Goal: Navigation & Orientation: Find specific page/section

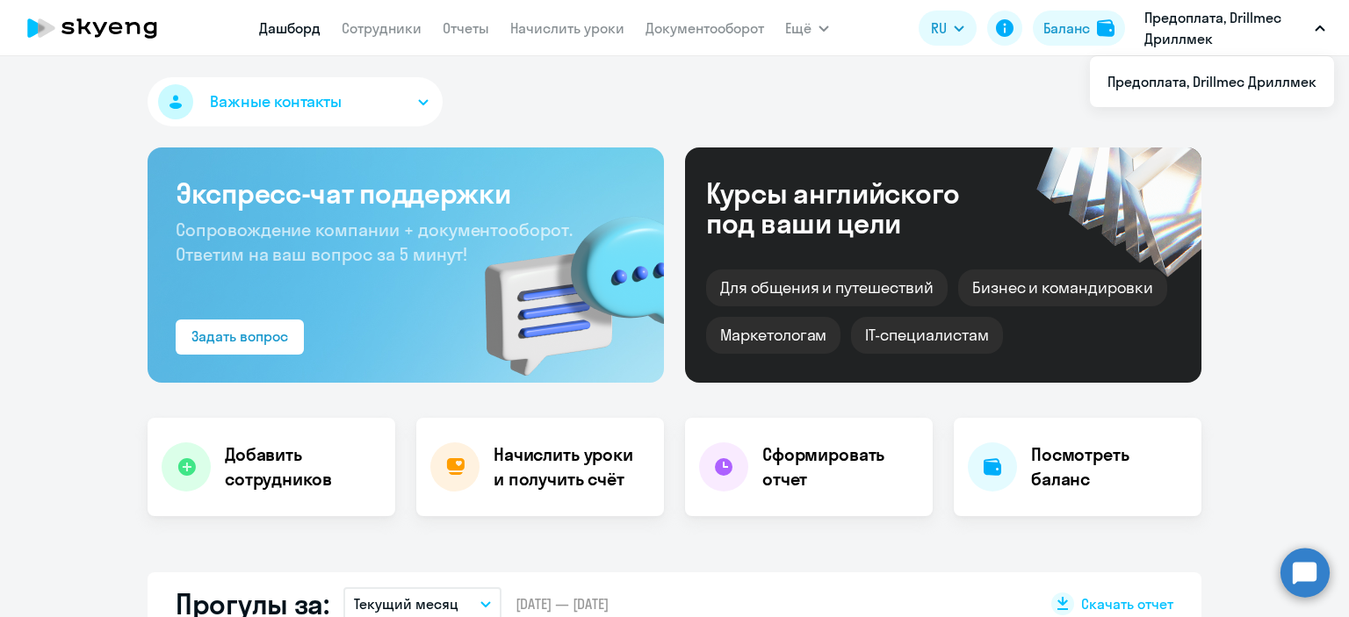
select select "30"
click at [1092, 38] on button "Баланс" at bounding box center [1079, 28] width 92 height 35
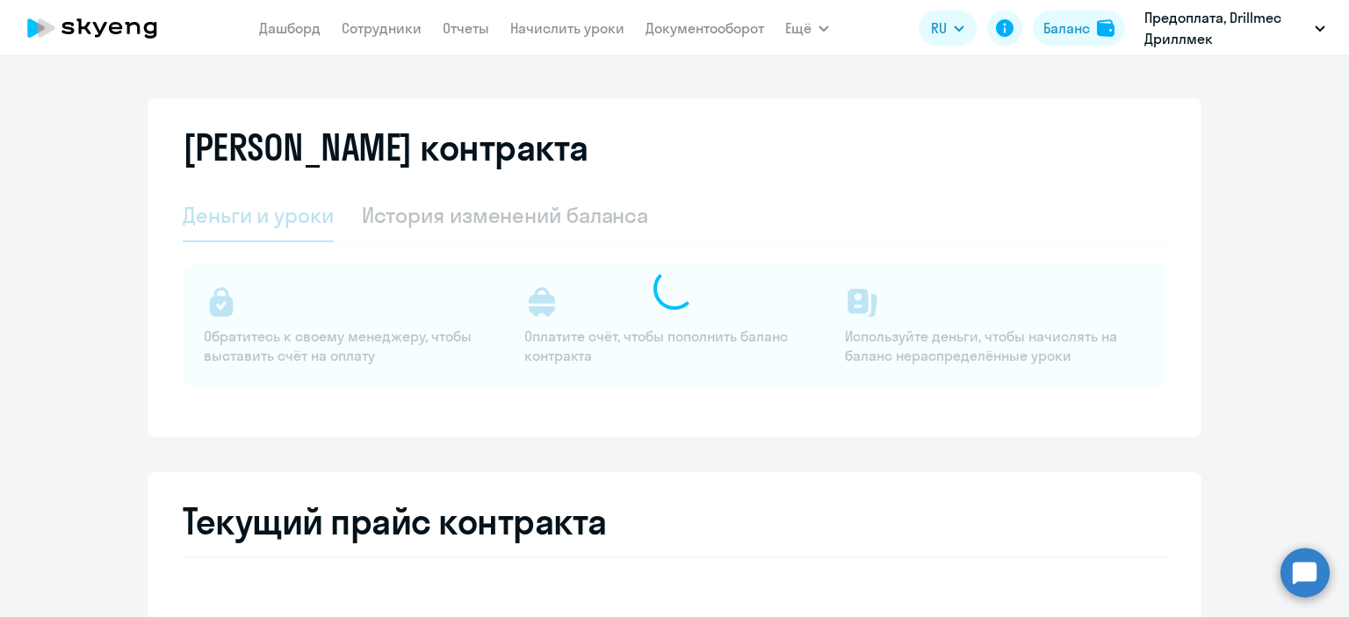
select select "english_adult_not_native_speaker"
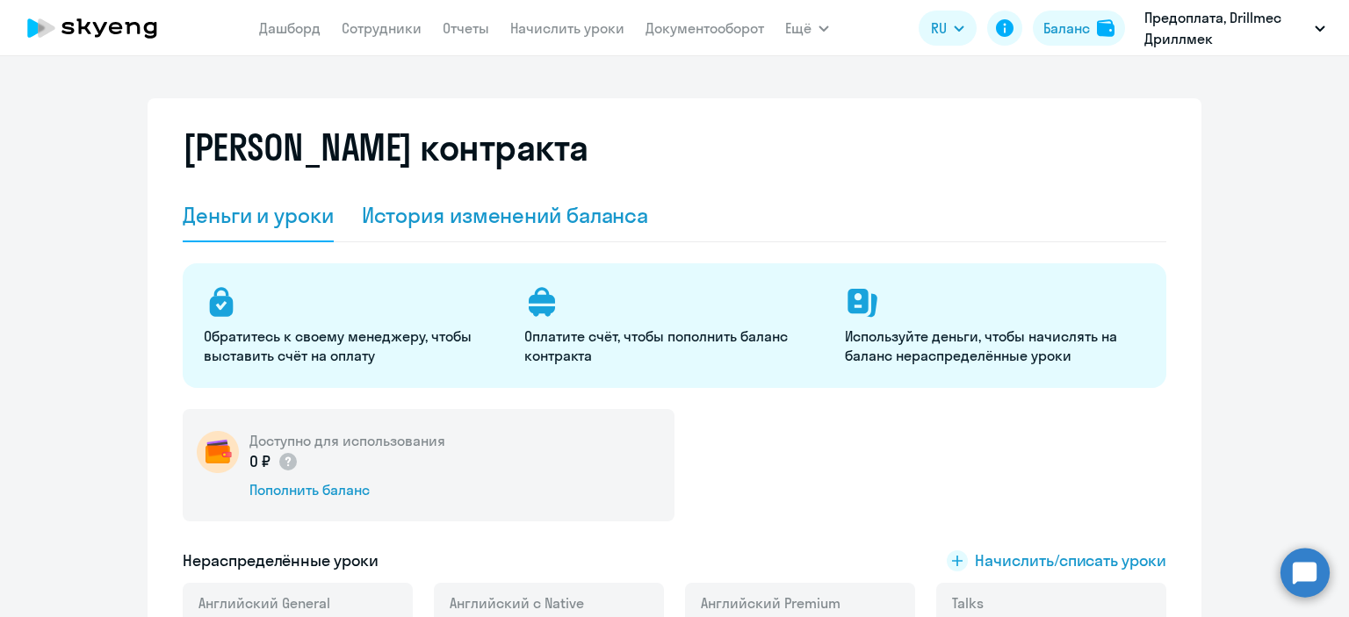
click at [563, 232] on div "История изменений баланса" at bounding box center [505, 216] width 287 height 53
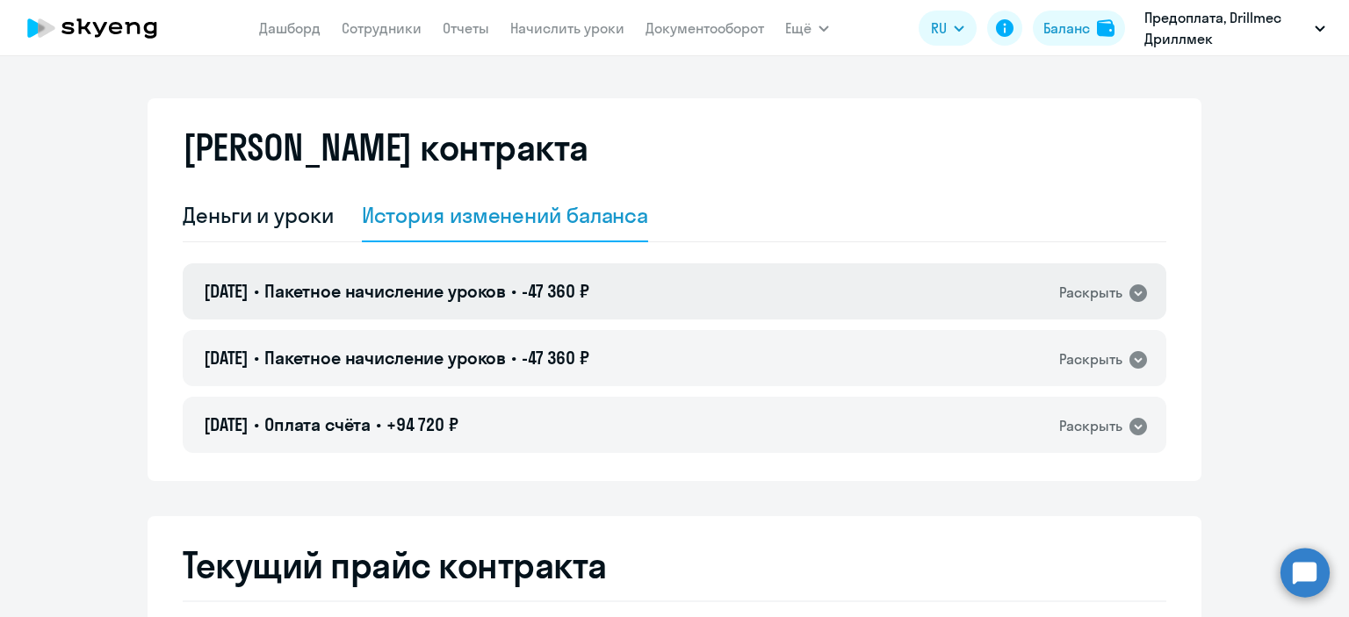
click at [1133, 289] on icon at bounding box center [1138, 293] width 18 height 18
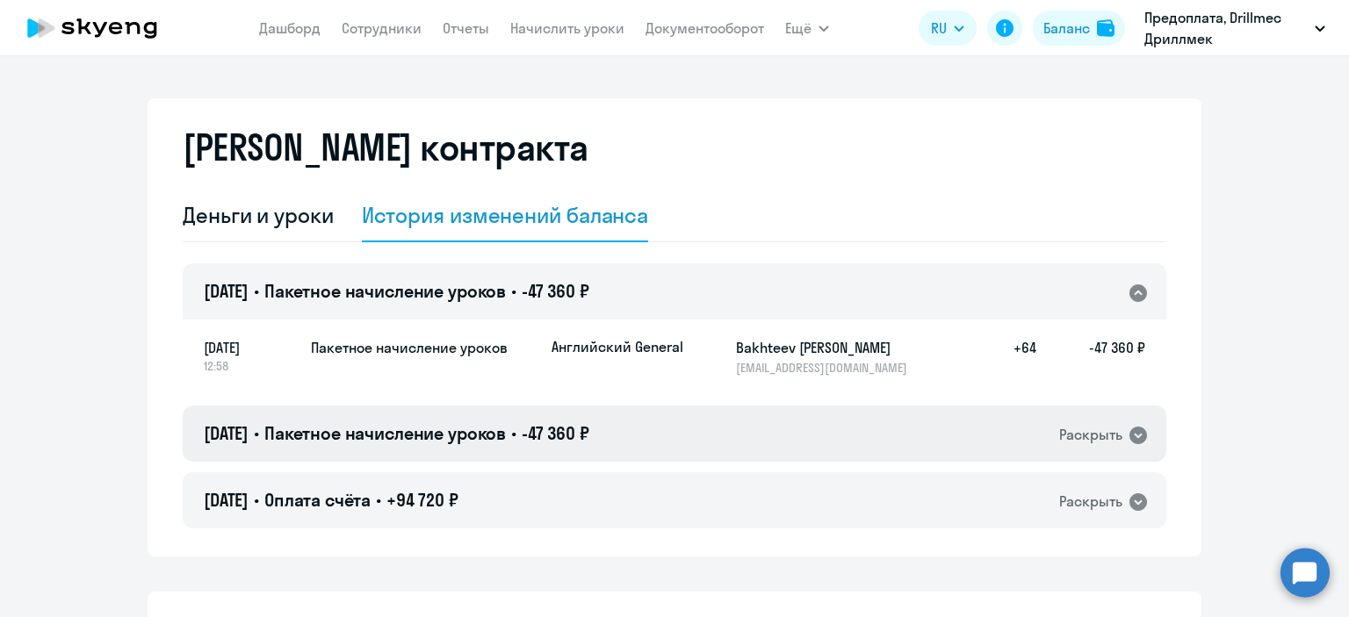
click at [1134, 431] on icon at bounding box center [1138, 436] width 18 height 18
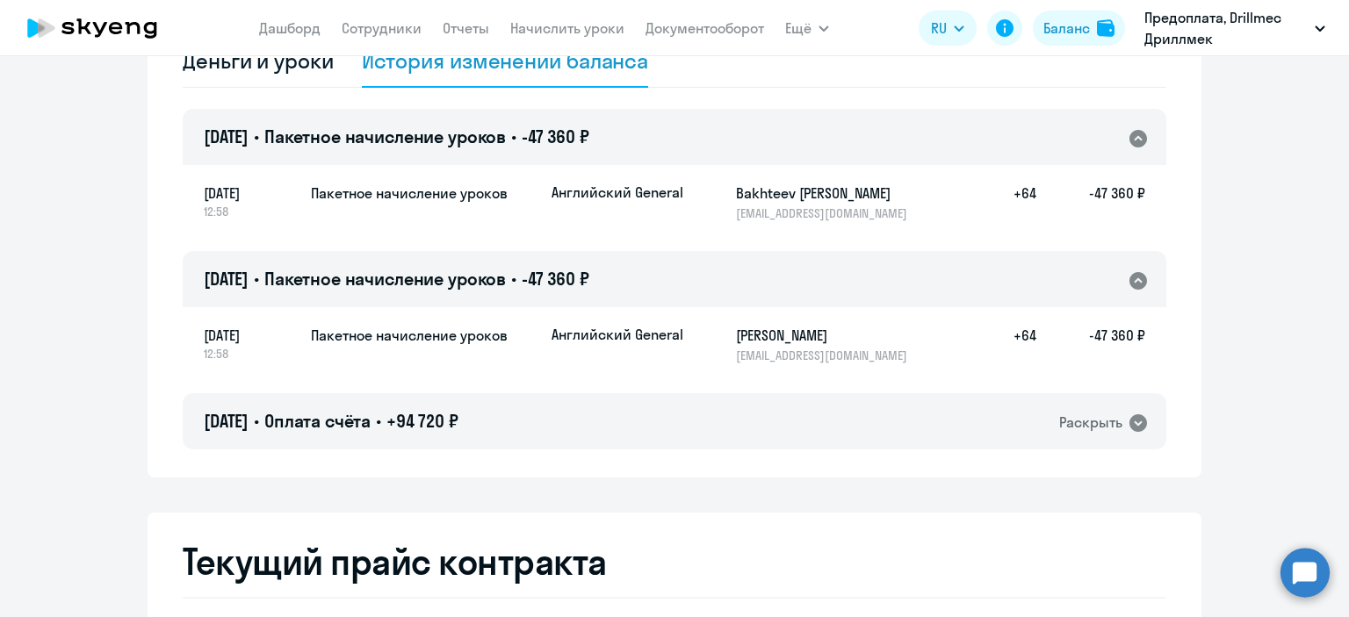
scroll to position [161, 0]
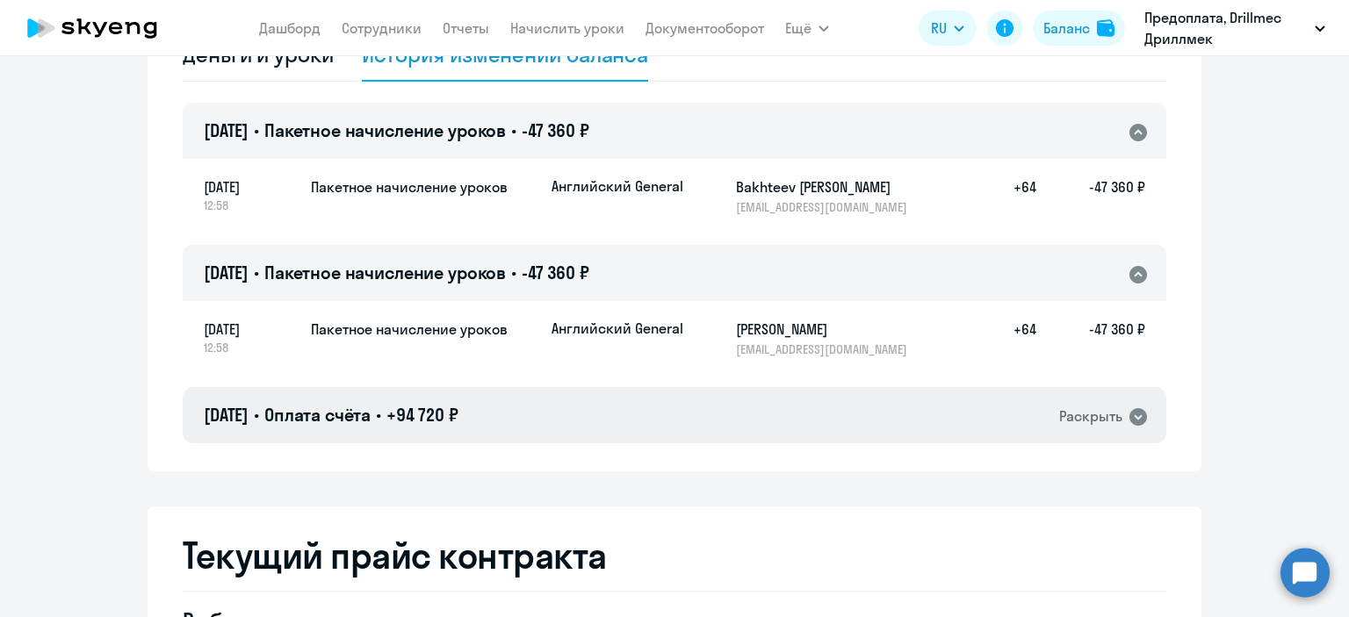
click at [1134, 414] on icon at bounding box center [1138, 417] width 18 height 18
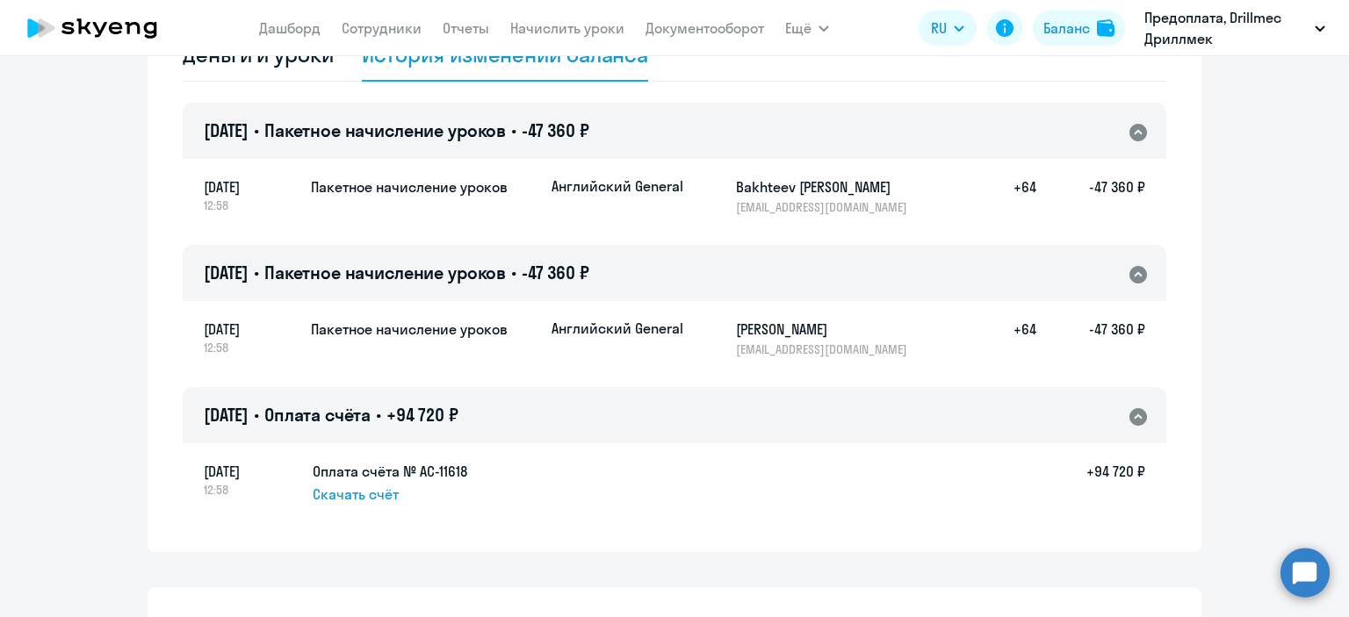
scroll to position [0, 0]
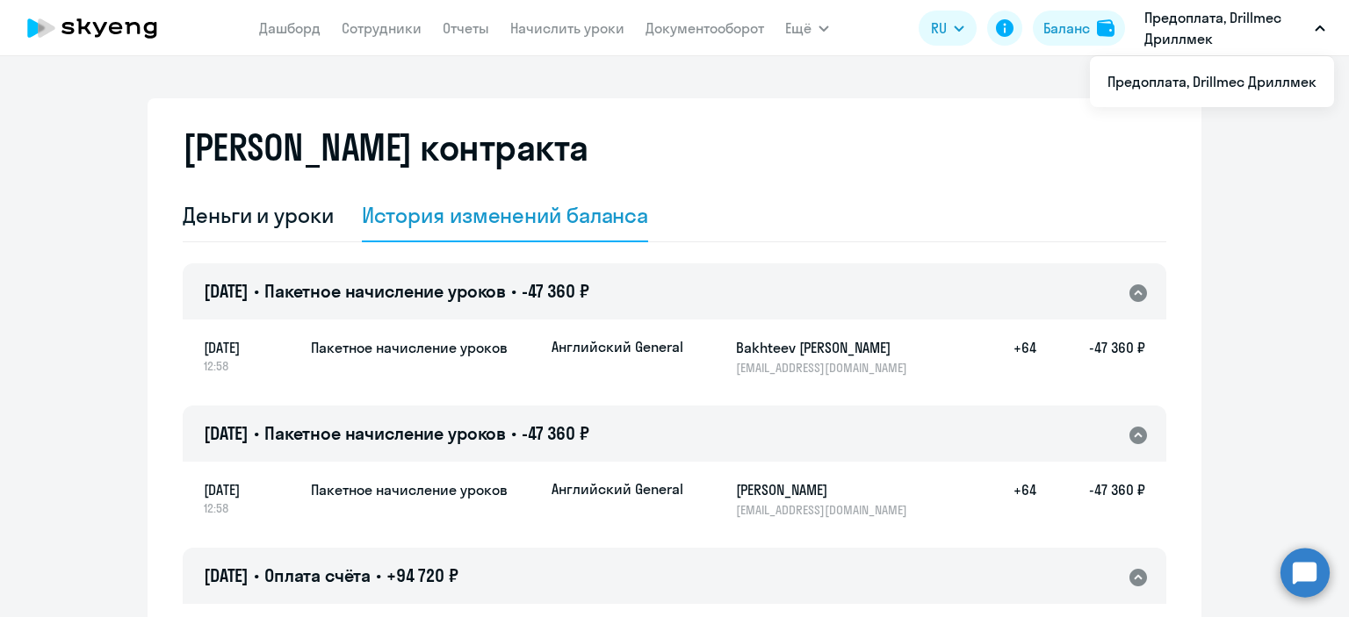
click at [1315, 34] on button "Предоплата, Drillmec Дриллмек" at bounding box center [1234, 28] width 198 height 42
click at [374, 25] on link "Сотрудники" at bounding box center [382, 28] width 80 height 18
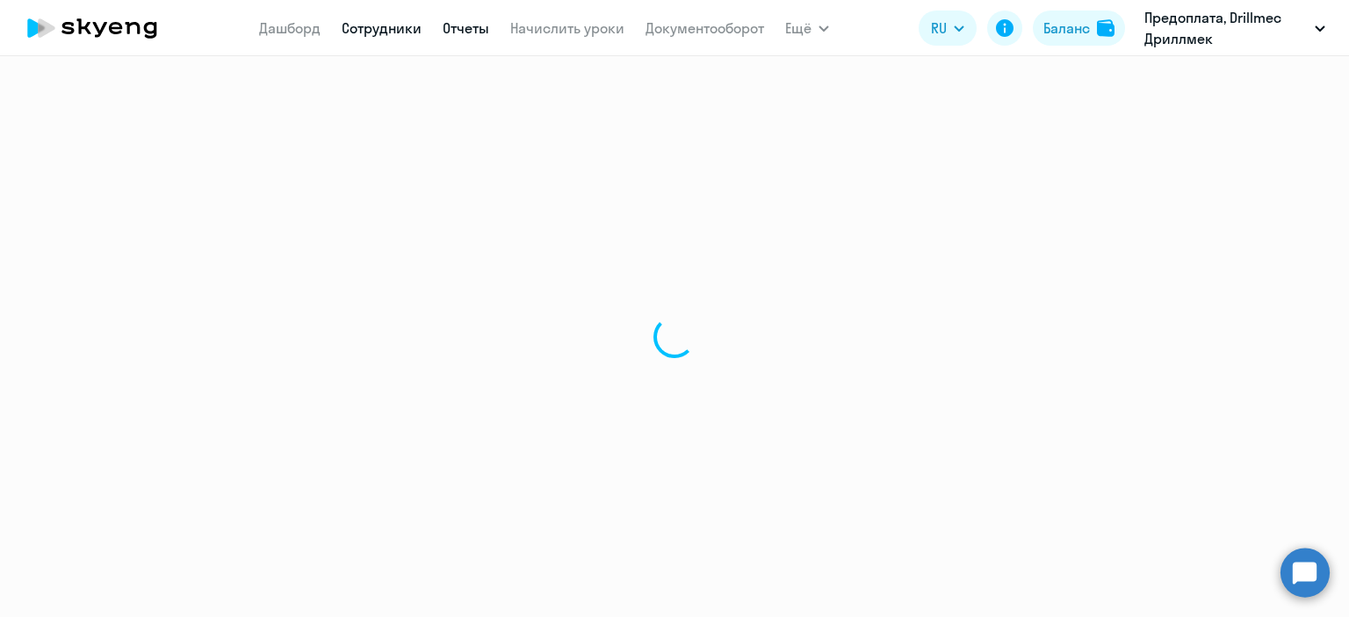
select select "30"
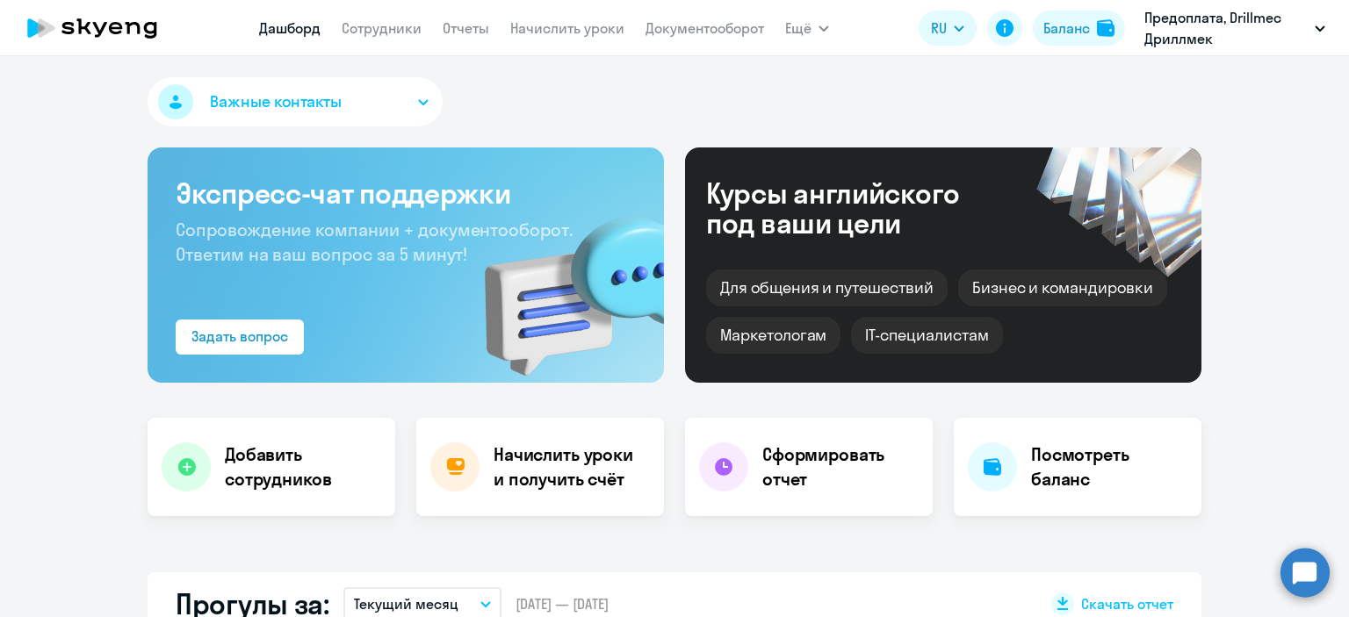
select select "30"
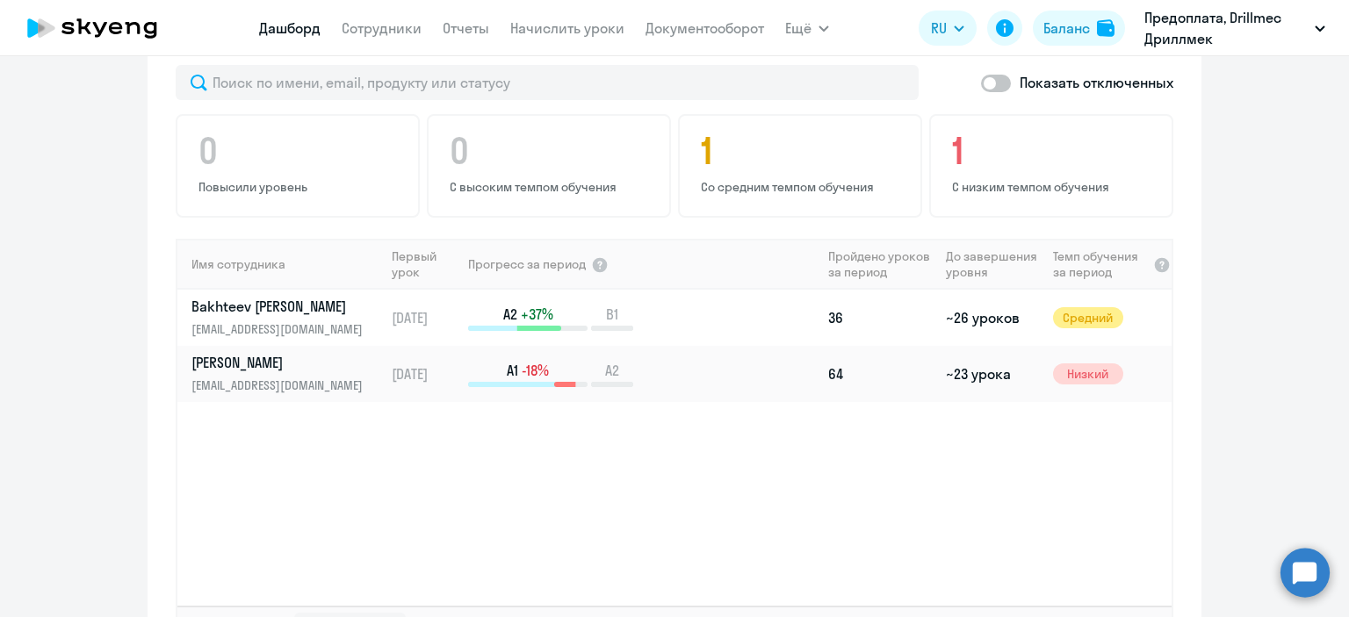
scroll to position [1115, 0]
click at [978, 288] on td "~26 уроков" at bounding box center [992, 316] width 106 height 56
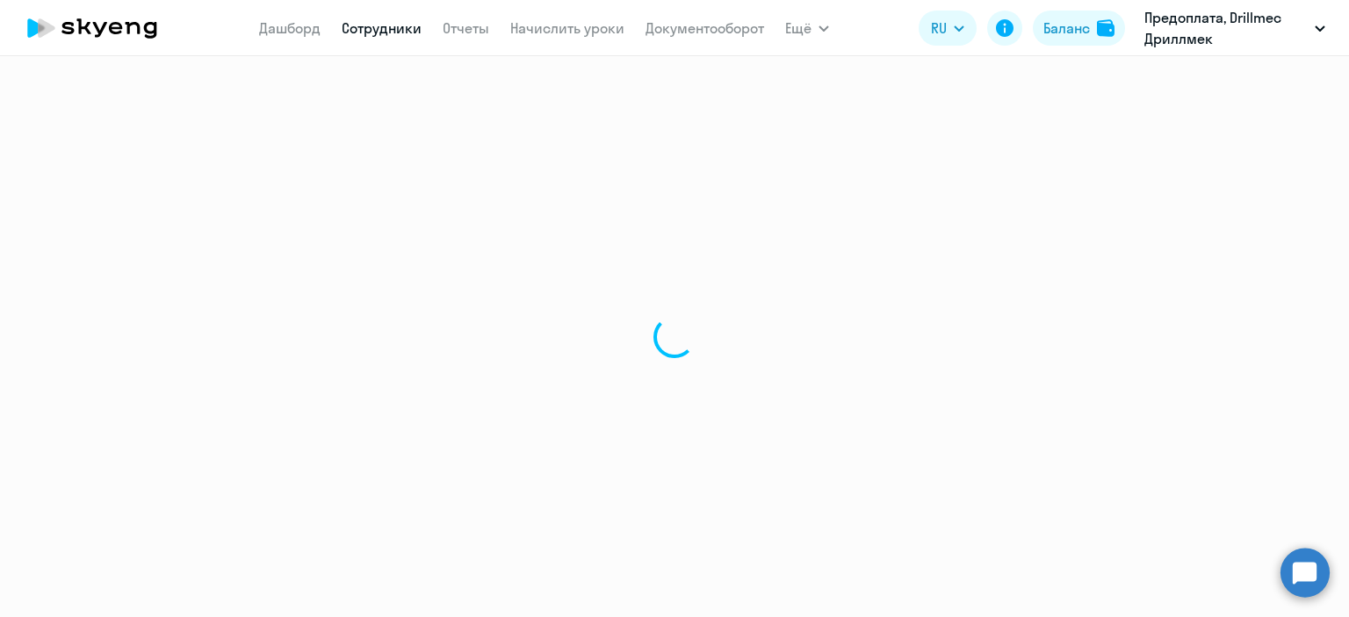
select select "english"
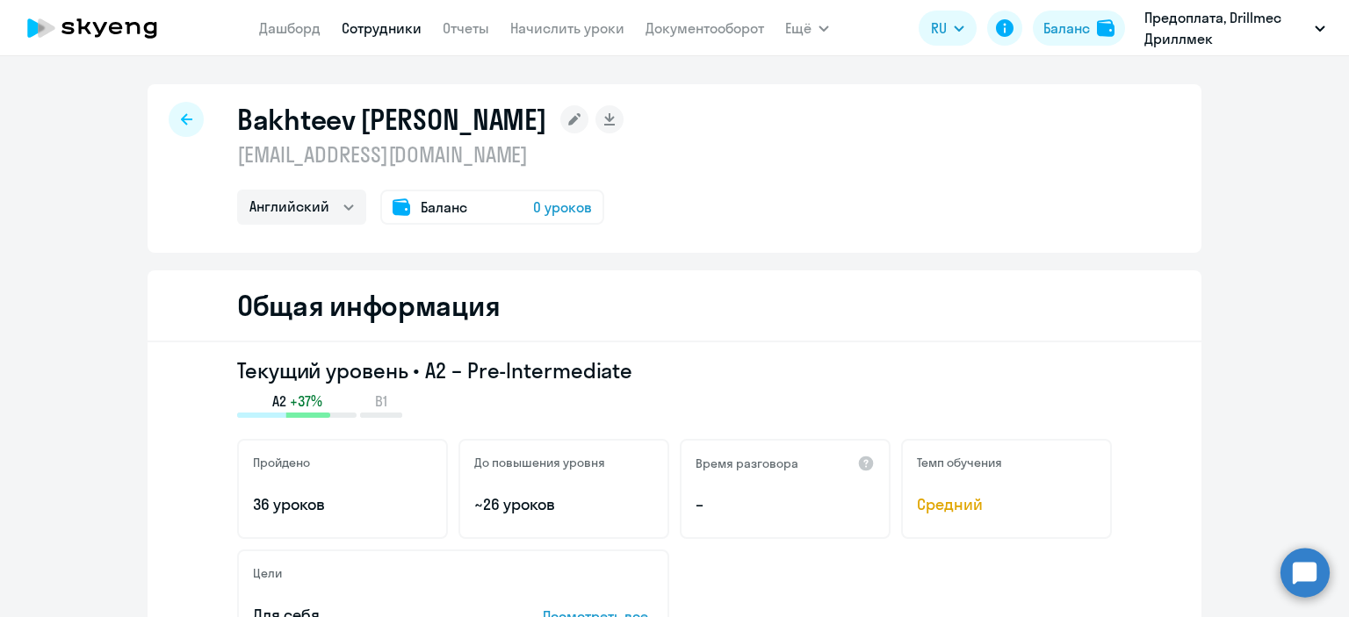
click at [435, 210] on span "Баланс" at bounding box center [444, 207] width 47 height 21
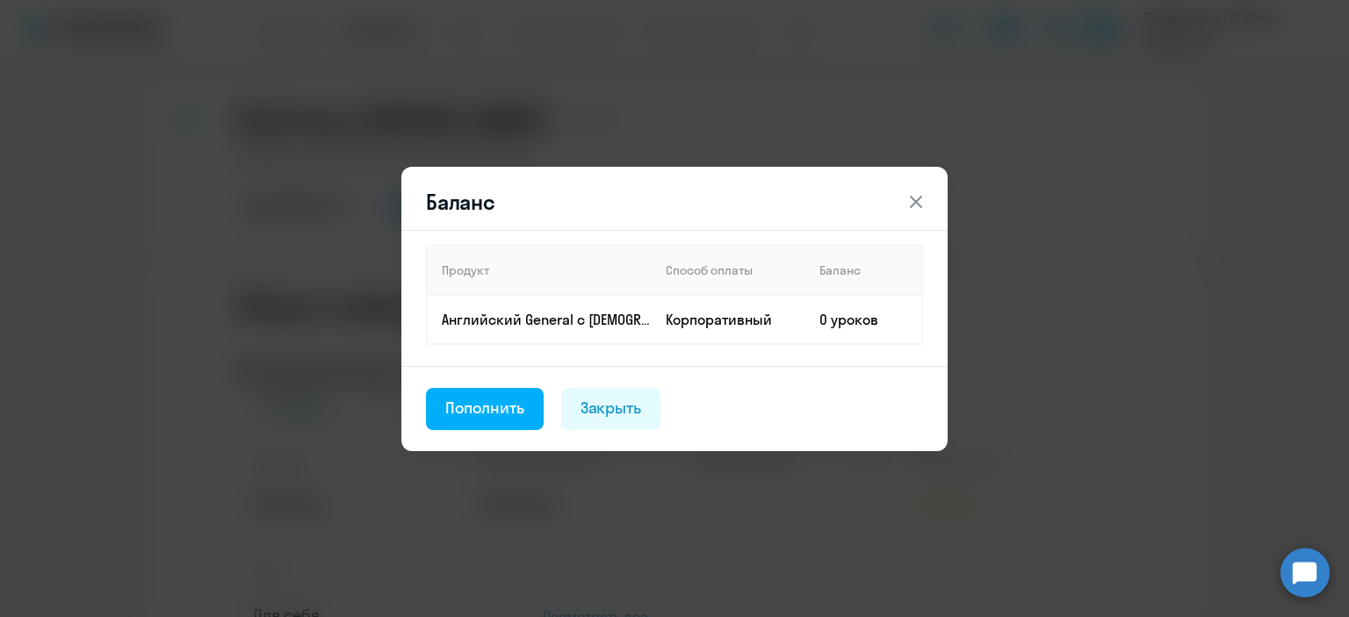
click at [915, 194] on icon at bounding box center [915, 201] width 21 height 21
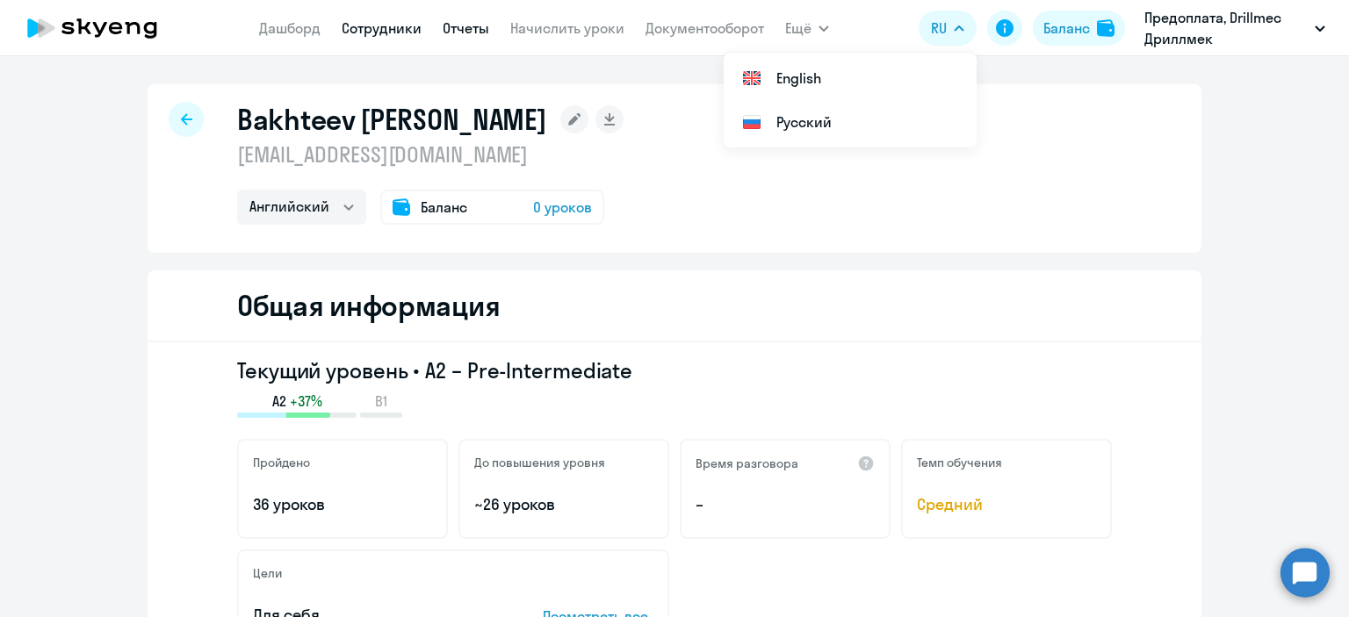
click at [457, 25] on link "Отчеты" at bounding box center [466, 28] width 47 height 18
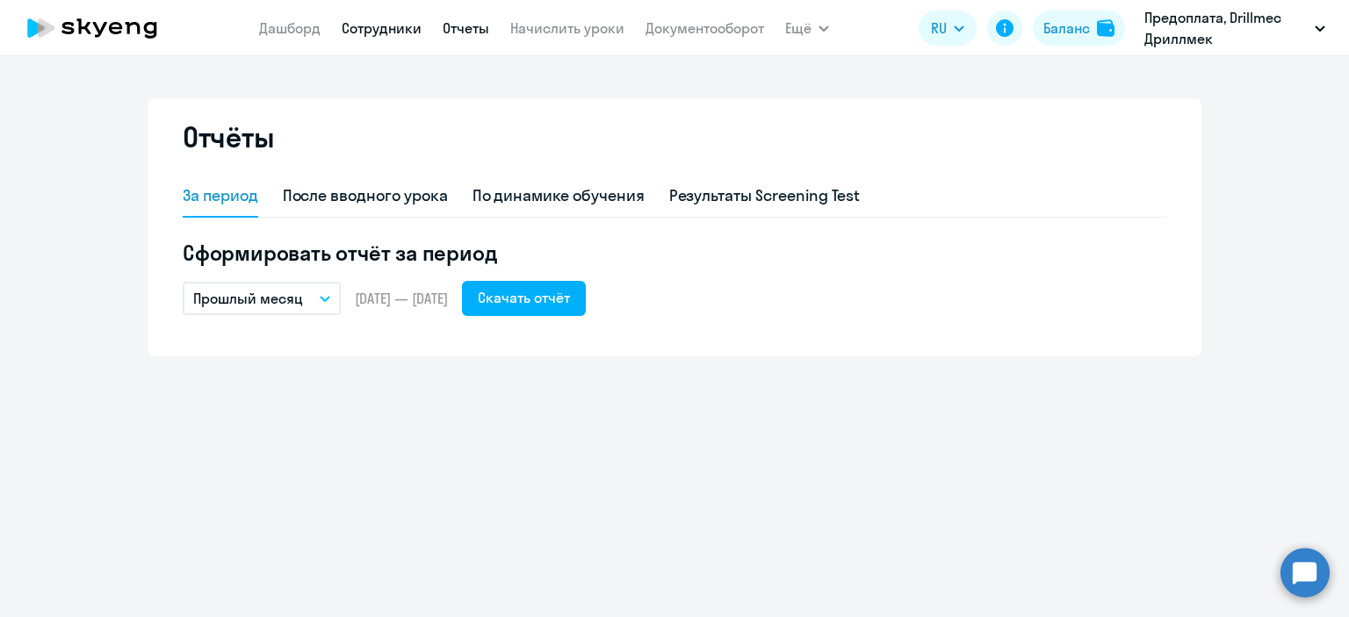
click at [383, 33] on link "Сотрудники" at bounding box center [382, 28] width 80 height 18
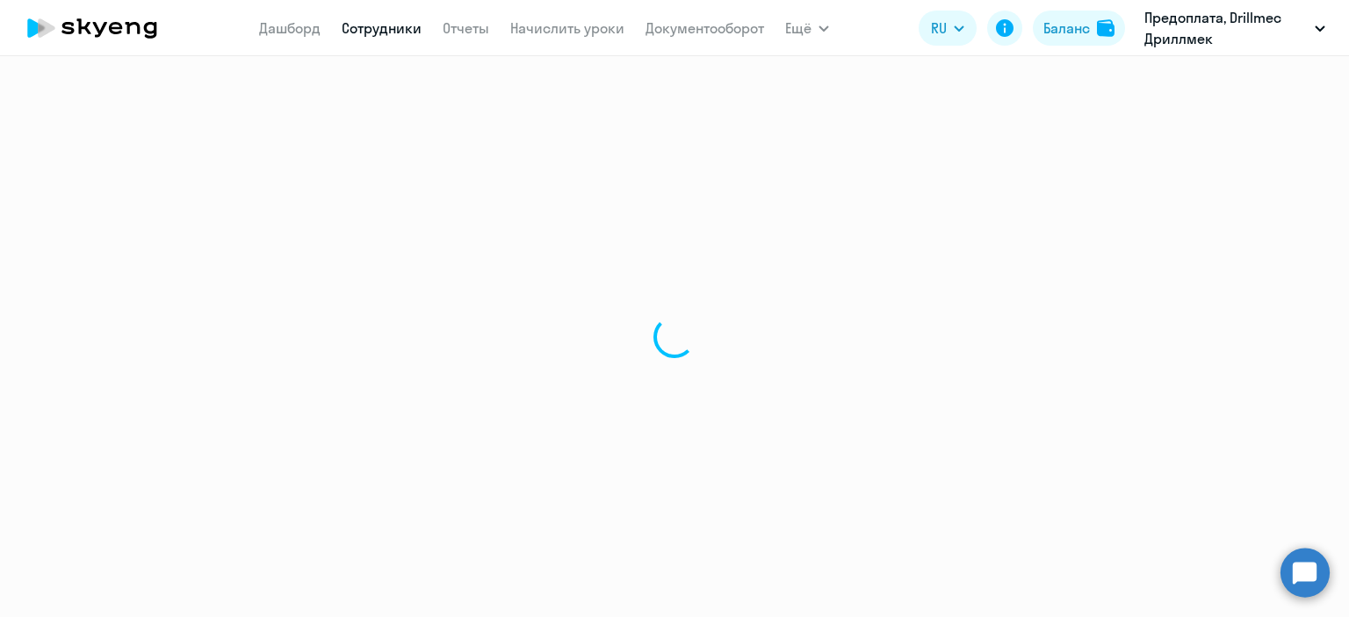
select select "30"
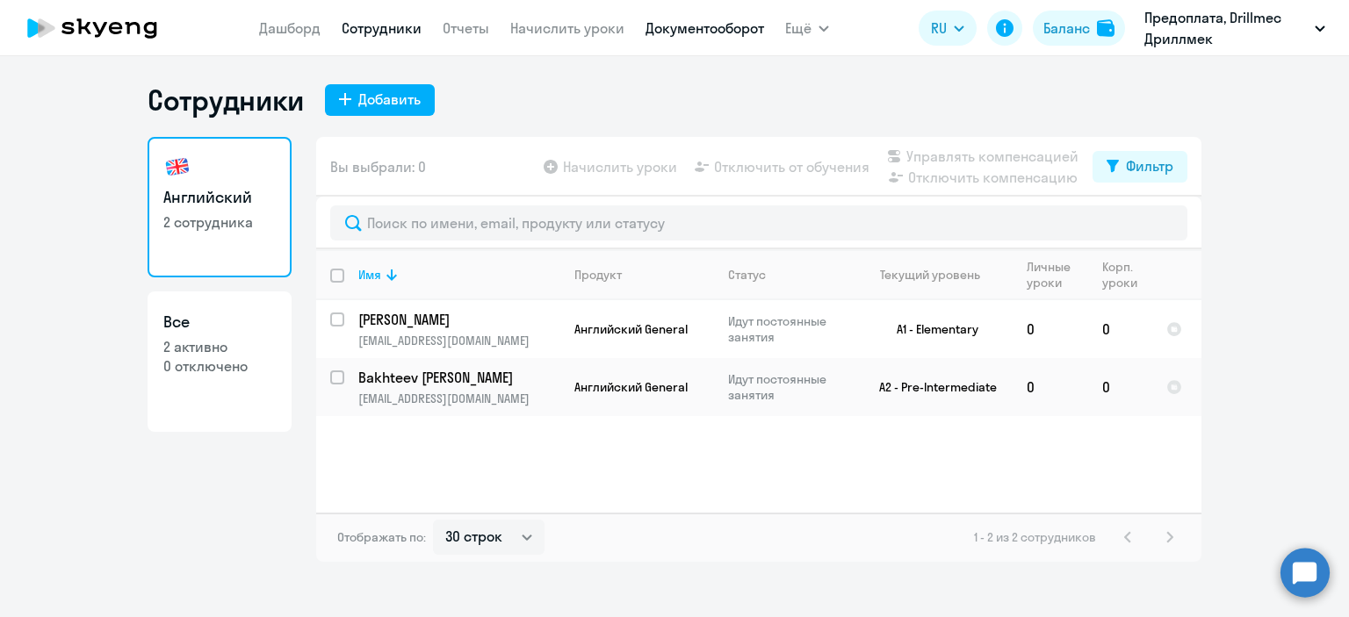
click at [696, 21] on link "Документооборот" at bounding box center [704, 28] width 119 height 18
